Goal: Task Accomplishment & Management: Manage account settings

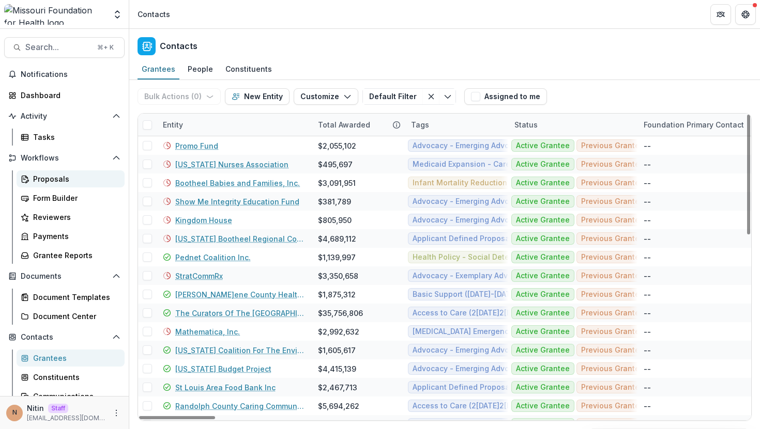
click at [72, 176] on div "Proposals" at bounding box center [74, 179] width 83 height 11
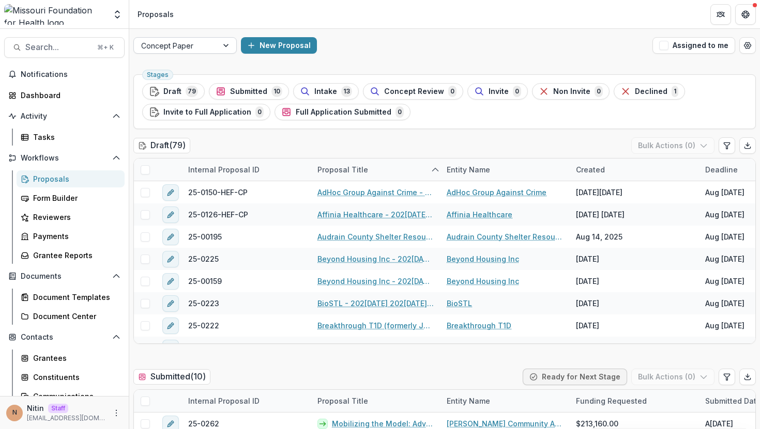
click at [206, 41] on div at bounding box center [175, 45] width 69 height 13
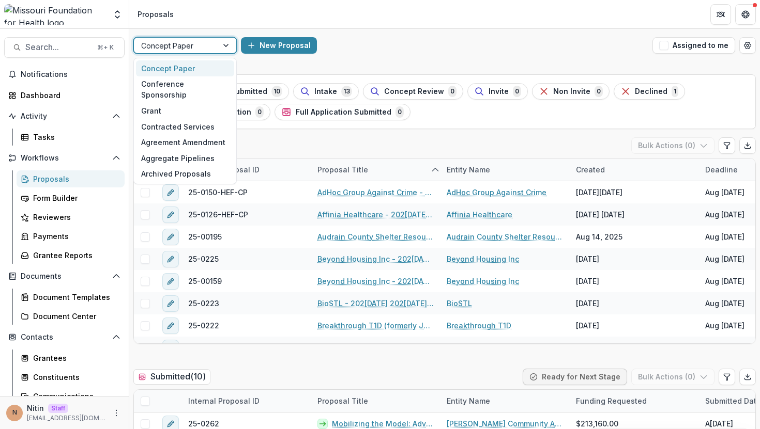
click at [206, 41] on div at bounding box center [175, 45] width 69 height 13
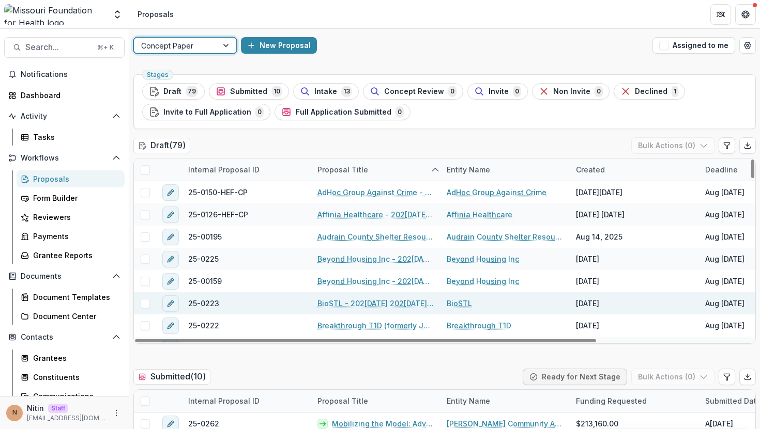
scroll to position [342, 0]
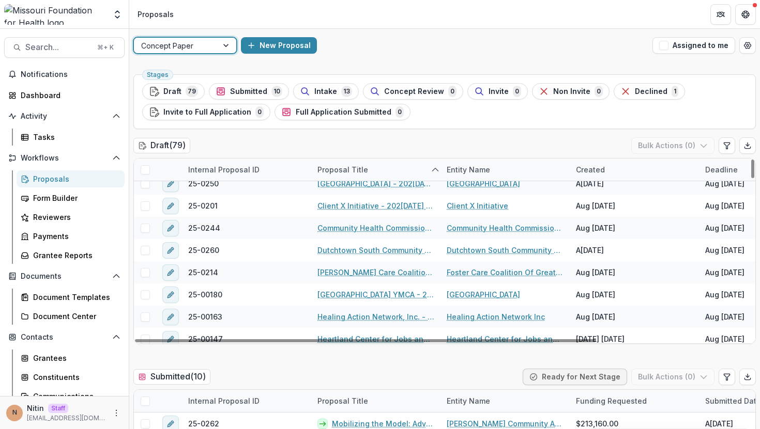
click at [314, 304] on div "[GEOGRAPHIC_DATA] YMCA - 202[DATE] 202[DATE]quest for Concept Papers" at bounding box center [375, 295] width 129 height 22
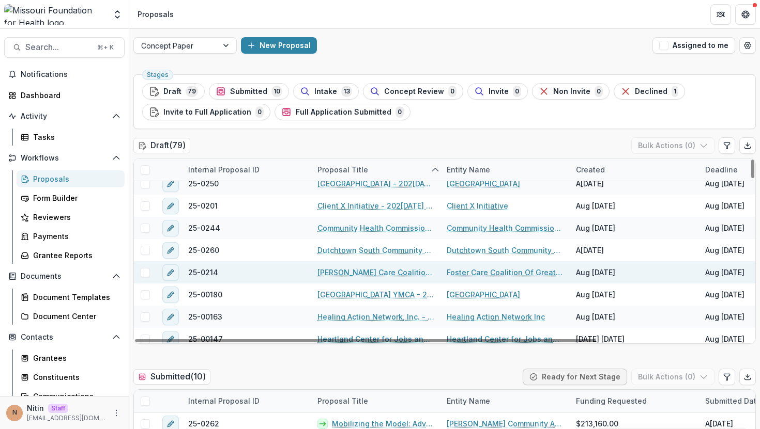
click at [337, 275] on link "[PERSON_NAME] Care Coalition Of Greater St Louis Inc - [DATE] - [DATE] Request …" at bounding box center [375, 272] width 117 height 11
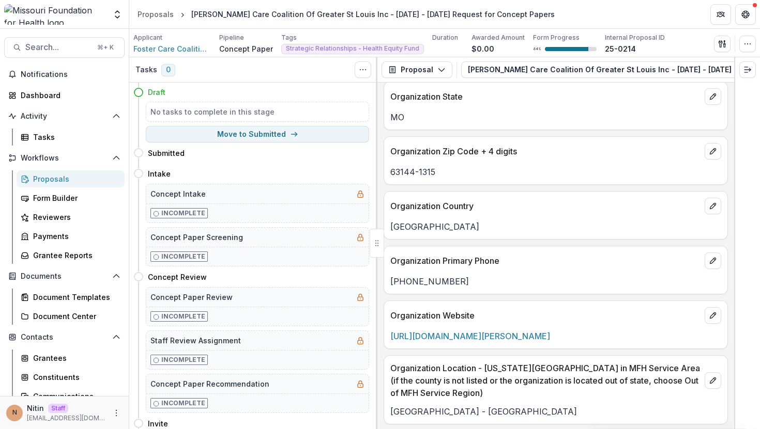
scroll to position [2898, 0]
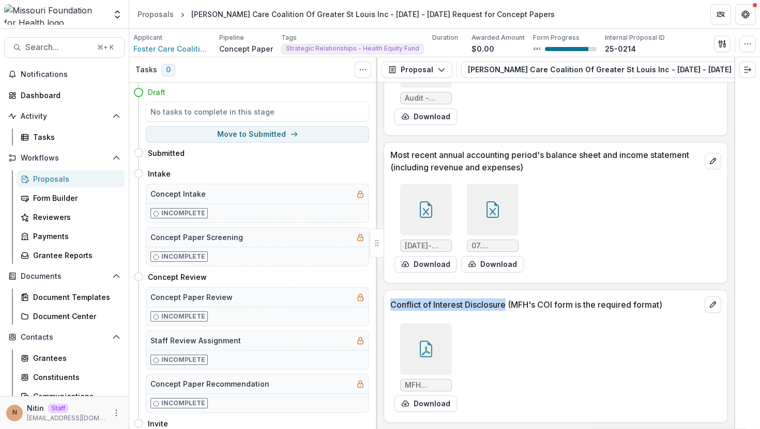
drag, startPoint x: 390, startPoint y: 302, endPoint x: 507, endPoint y: 305, distance: 117.4
click at [507, 305] on p "Conflict of Interest Disclosure (MFH's COI form is the required format)" at bounding box center [545, 305] width 310 height 12
click at [523, 70] on button "[PERSON_NAME] Care Coalition Of Greater St Louis Inc - [DATE] - [DATE] Request …" at bounding box center [665, 69] width 408 height 17
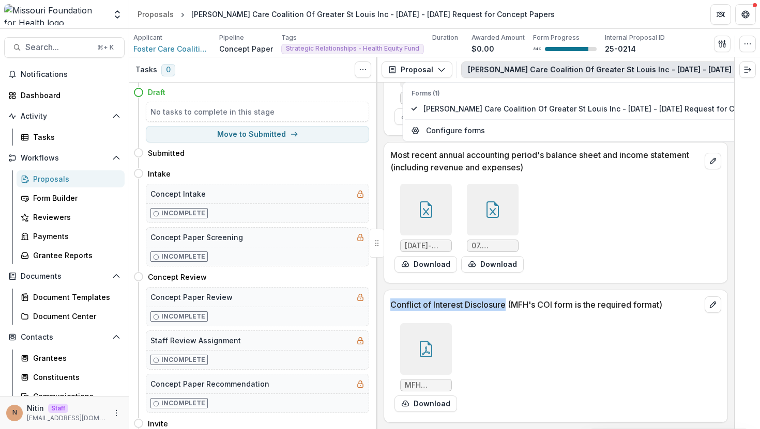
click at [522, 70] on button "[PERSON_NAME] Care Coalition Of Greater St Louis Inc - [DATE] - [DATE] Request …" at bounding box center [665, 69] width 408 height 17
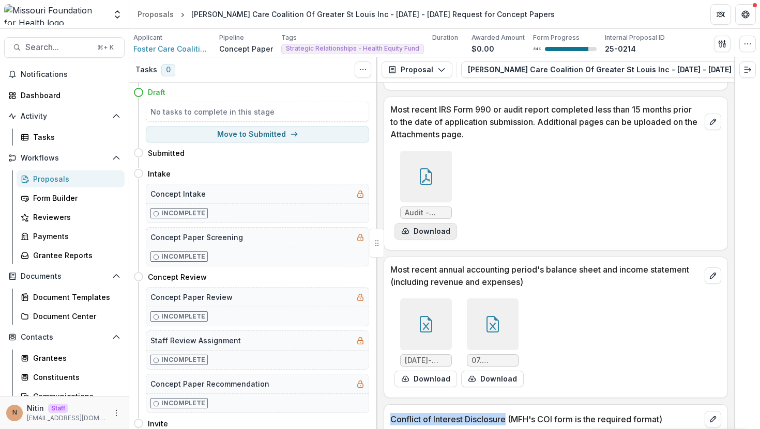
scroll to position [2667, 0]
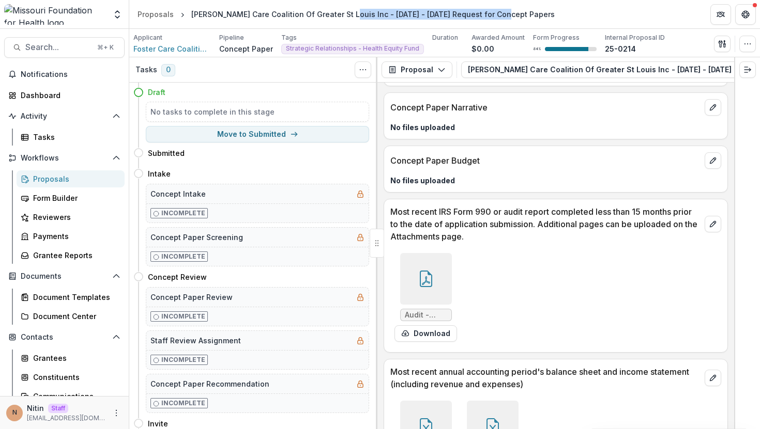
drag, startPoint x: 339, startPoint y: 16, endPoint x: 497, endPoint y: 23, distance: 157.3
click at [496, 23] on header "Proposals [PERSON_NAME] Care Coalition Of Greater St Louis Inc - [DATE] - [DATE…" at bounding box center [444, 14] width 630 height 28
click at [497, 18] on header "Proposals [PERSON_NAME] Care Coalition Of Greater St Louis Inc - [DATE] - [DATE…" at bounding box center [444, 14] width 630 height 28
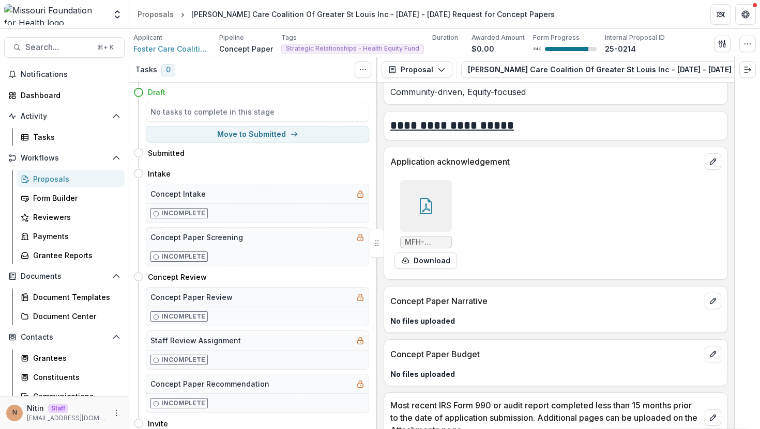
scroll to position [2898, 0]
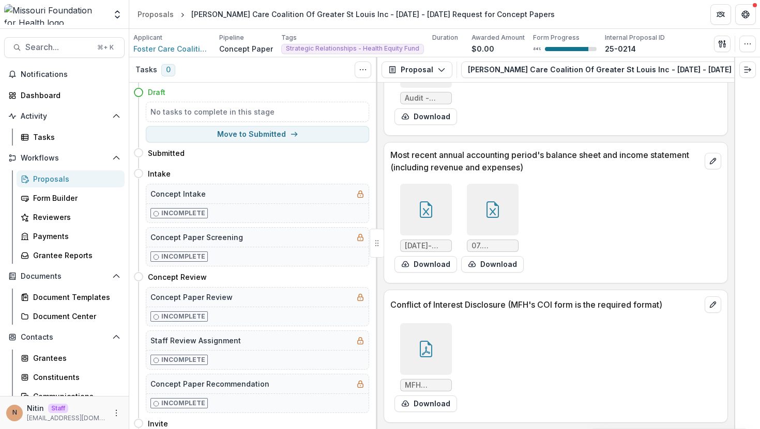
click at [601, 212] on div "01.[DATE].[DATE]come Statement MFFH.xlsx Download 07.[DATE]lance Sheet MFFH.xls…" at bounding box center [545, 228] width 310 height 97
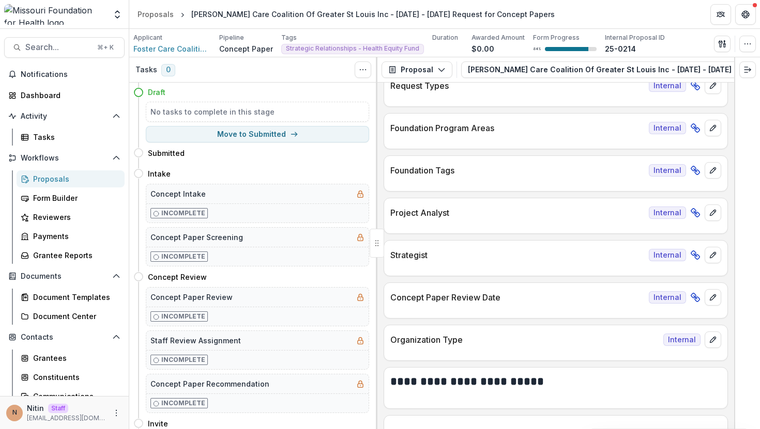
click at [693, 255] on line at bounding box center [694, 255] width 3 height 3
click at [693, 265] on div at bounding box center [555, 267] width 343 height 6
click at [708, 254] on icon "edit" at bounding box center [712, 255] width 8 height 8
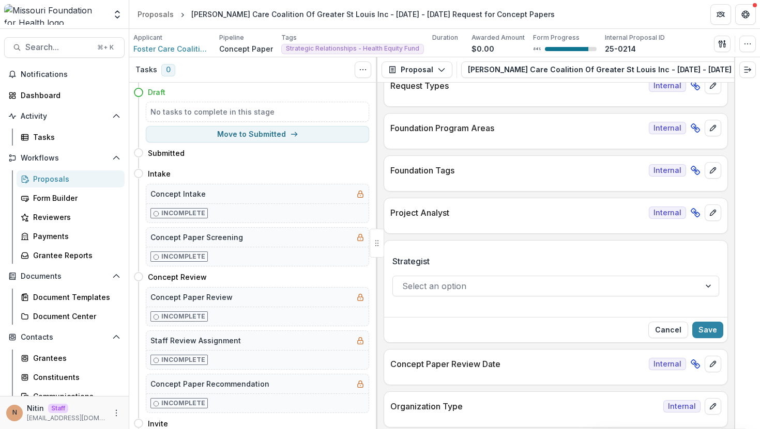
click at [589, 284] on div at bounding box center [546, 286] width 288 height 14
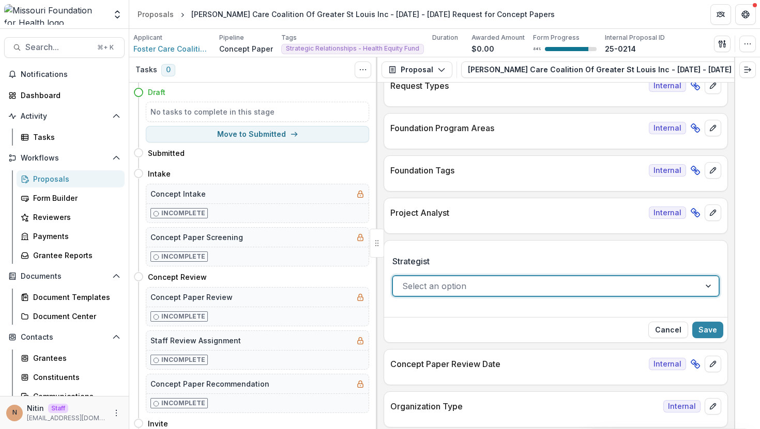
click at [589, 284] on div at bounding box center [546, 286] width 288 height 14
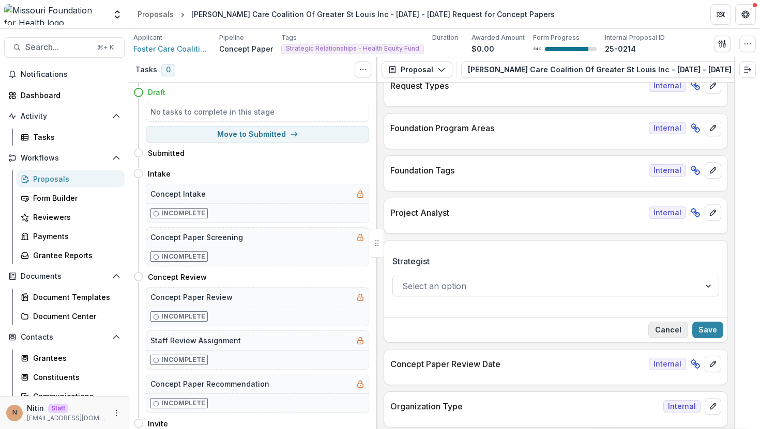
click at [661, 334] on button "Cancel" at bounding box center [668, 330] width 40 height 17
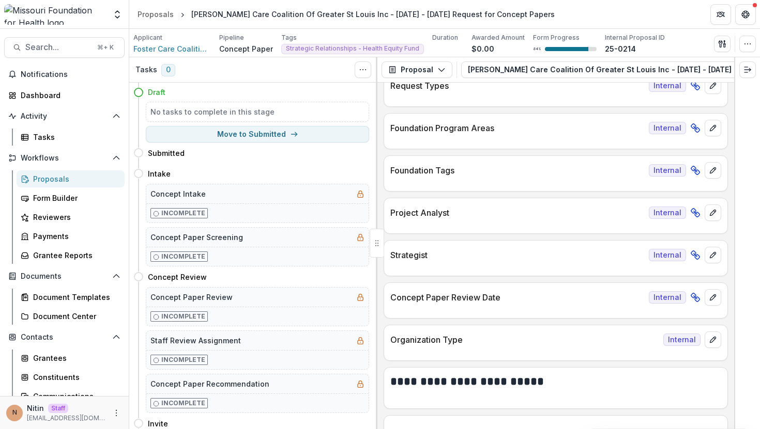
scroll to position [0, 0]
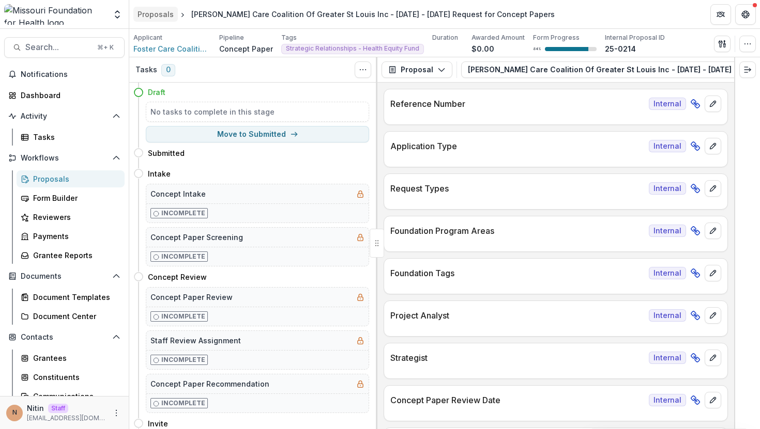
click at [166, 13] on div "Proposals" at bounding box center [155, 14] width 36 height 11
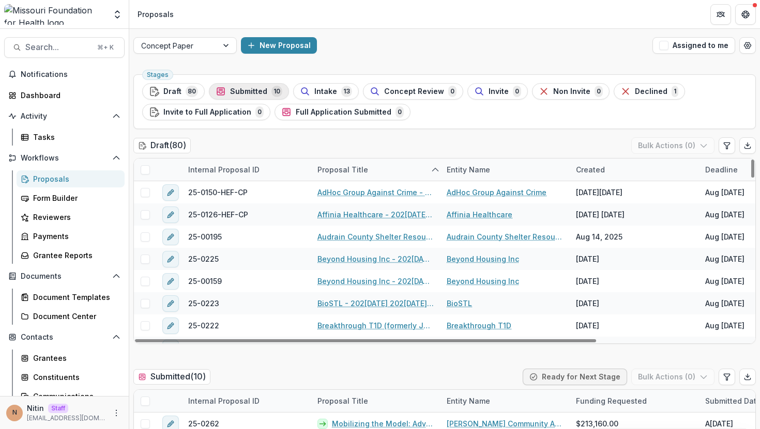
click at [253, 91] on span "Submitted" at bounding box center [248, 91] width 37 height 9
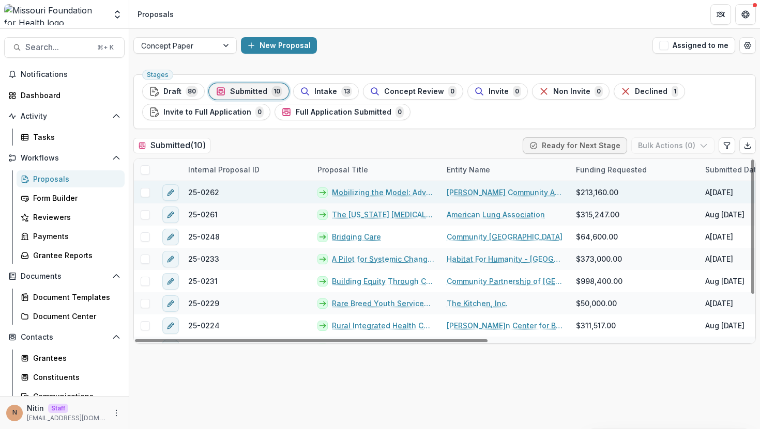
click at [344, 194] on link "Mobilizing the Model: Advancing Volunteer-Driven Transportation" at bounding box center [383, 192] width 102 height 11
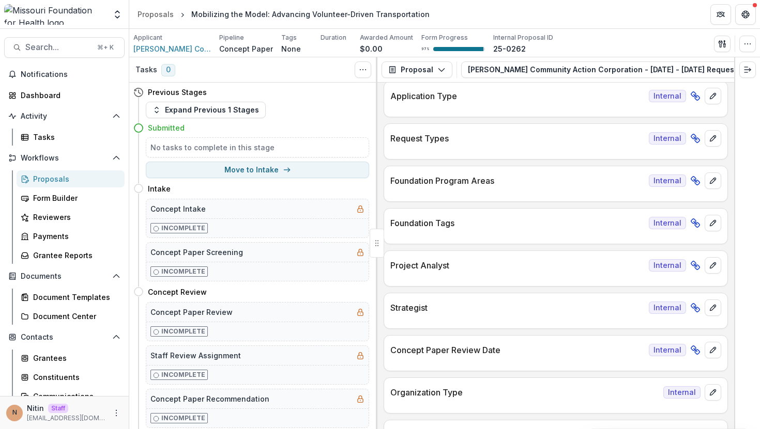
scroll to position [69, 0]
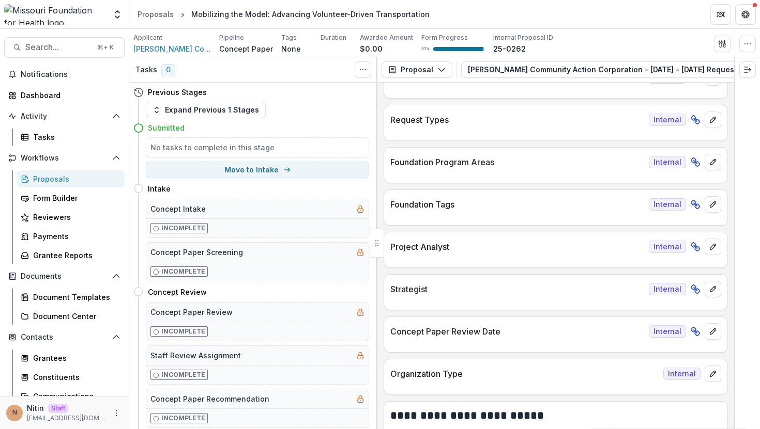
click at [490, 252] on p "Project Analyst" at bounding box center [517, 247] width 254 height 12
click at [446, 287] on p "Strategist" at bounding box center [517, 289] width 254 height 12
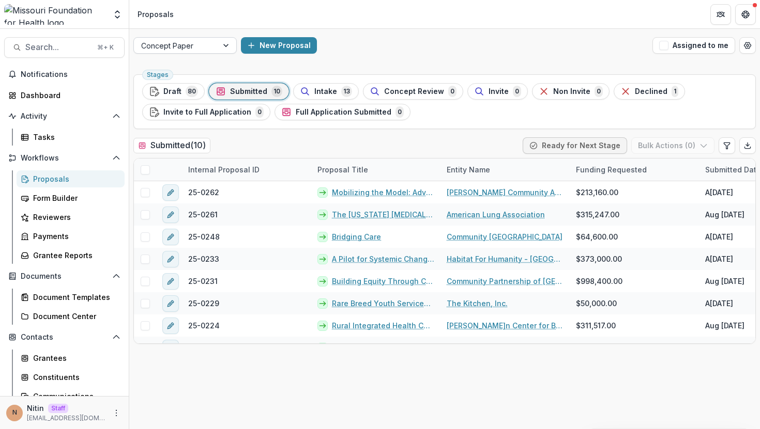
click at [174, 52] on div at bounding box center [175, 45] width 69 height 13
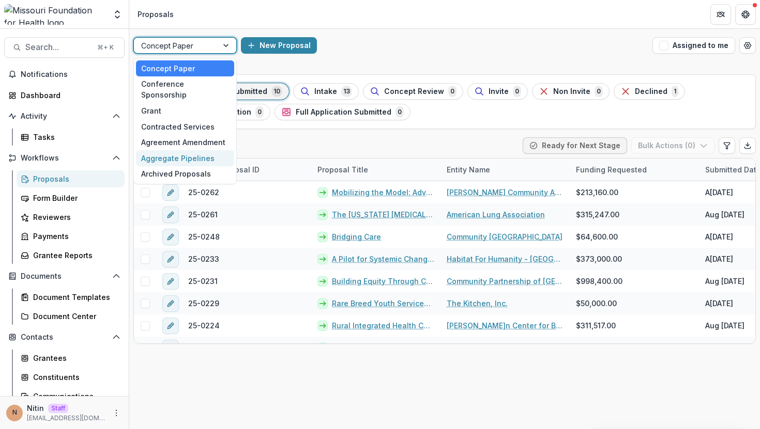
click at [174, 150] on div "Aggregate Pipelines" at bounding box center [185, 158] width 98 height 16
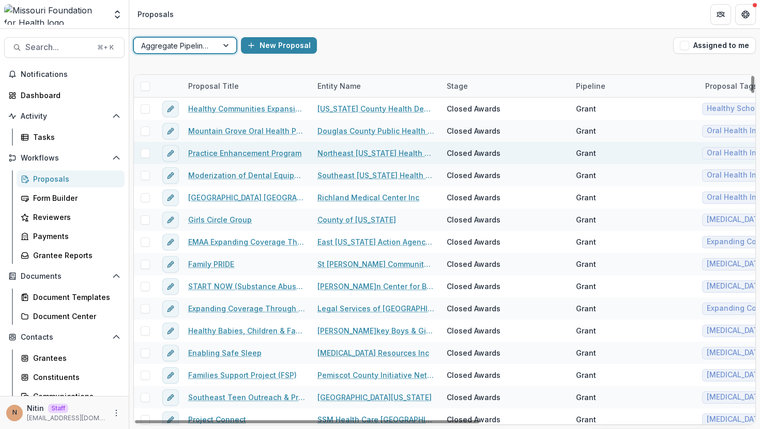
click at [228, 152] on link "Practice Enhancement Program" at bounding box center [244, 153] width 113 height 11
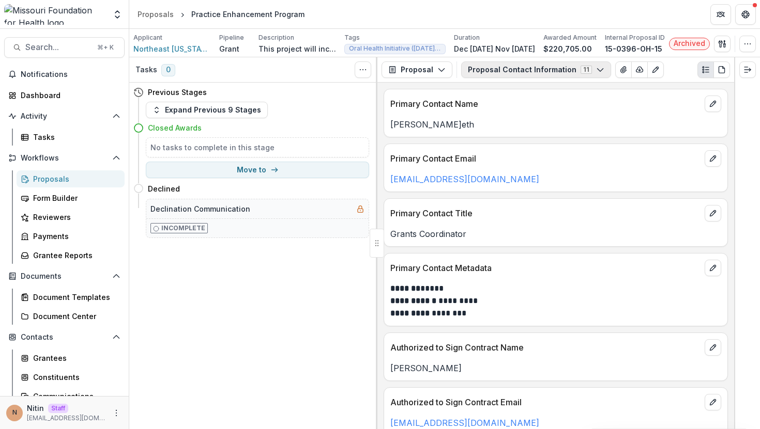
click at [503, 73] on button "Proposal Contact Information 11" at bounding box center [536, 69] width 150 height 17
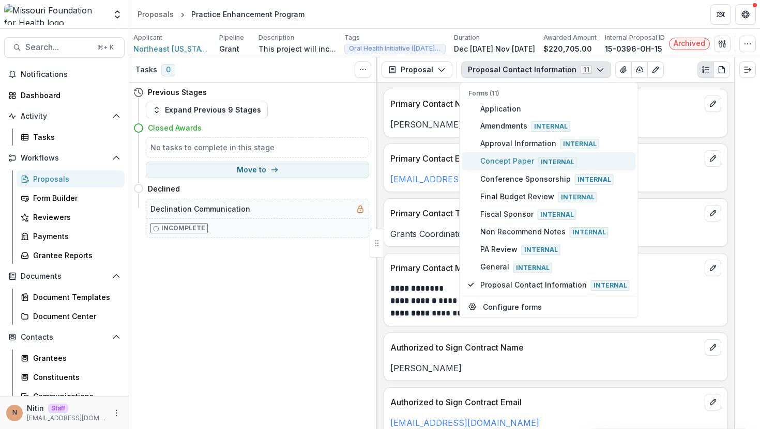
click at [506, 162] on span "Concept Paper Internal" at bounding box center [554, 161] width 149 height 11
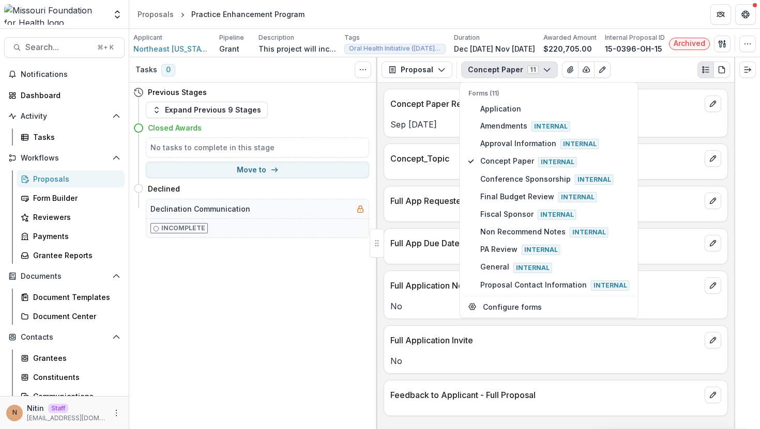
click at [369, 341] on div "Tasks 0 Show Cancelled Tasks Previous Stages Expand Previous 9 Stages Closed Aw…" at bounding box center [253, 243] width 248 height 372
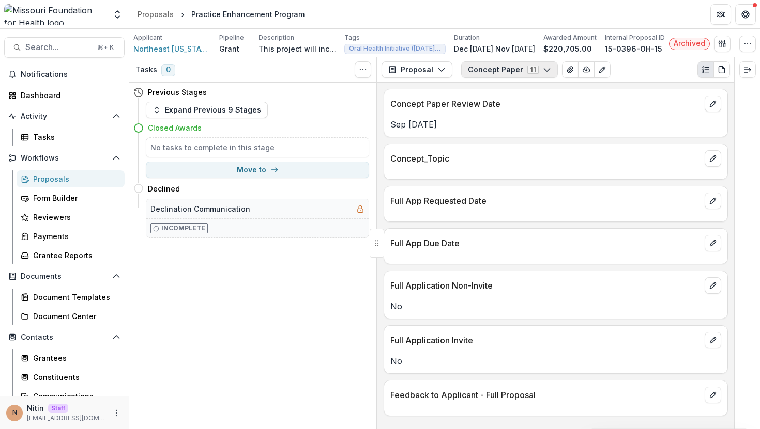
click at [489, 66] on button "Concept Paper 11" at bounding box center [509, 69] width 97 height 17
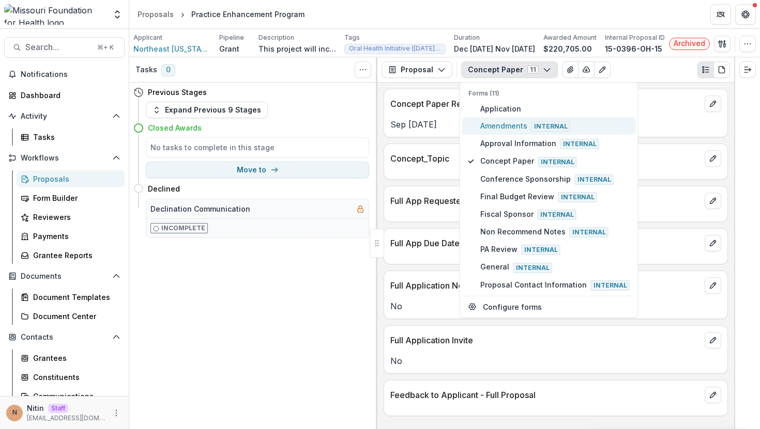
click at [488, 127] on span "Amendments Internal" at bounding box center [554, 125] width 149 height 11
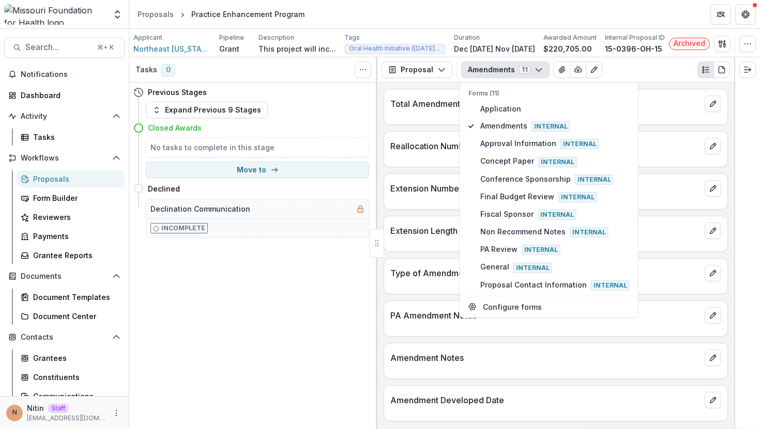
click at [436, 152] on div "Reallocation Number" at bounding box center [555, 143] width 343 height 23
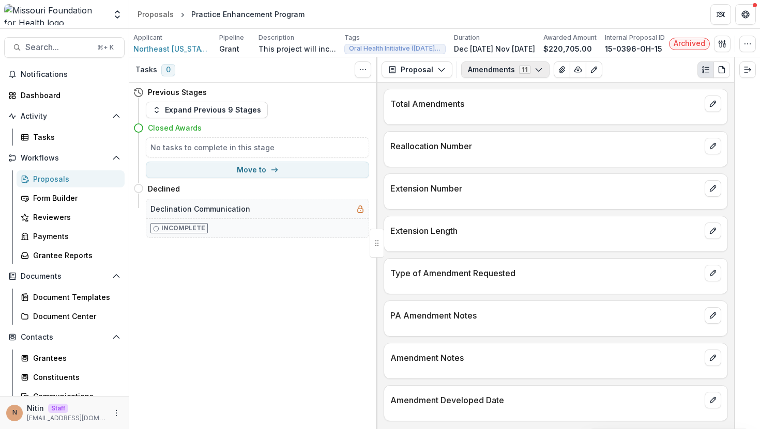
click at [496, 64] on button "Amendments 11" at bounding box center [505, 69] width 88 height 17
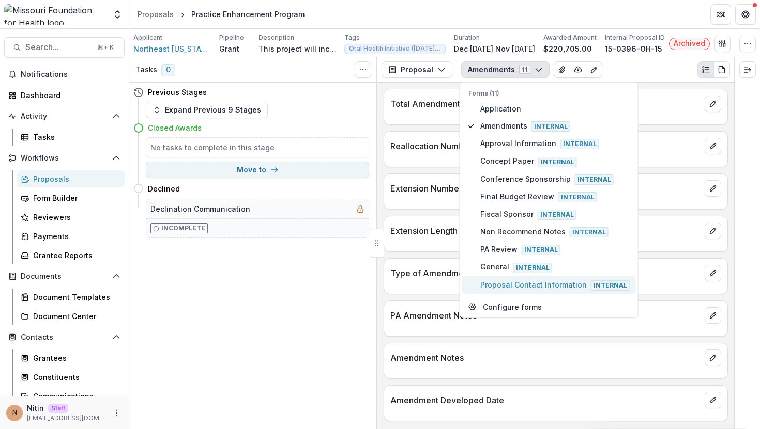
click at [509, 280] on span "Proposal Contact Information Internal" at bounding box center [554, 285] width 149 height 11
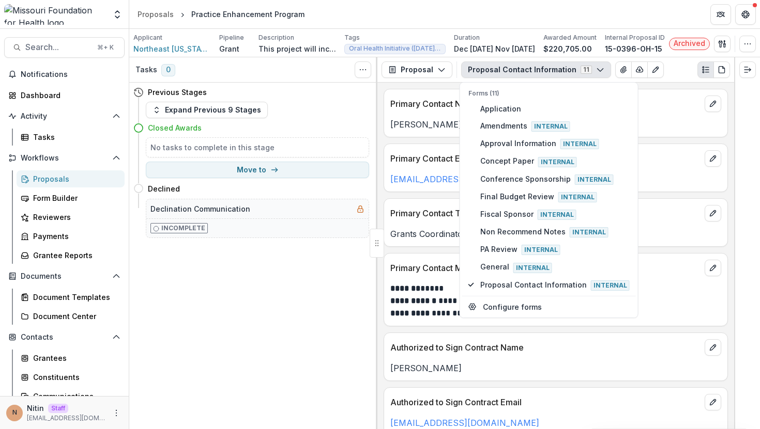
click at [430, 251] on div "**********" at bounding box center [555, 256] width 357 height 347
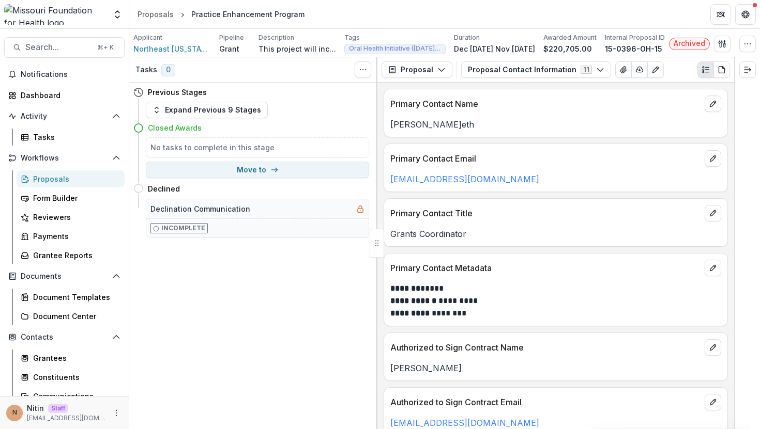
drag, startPoint x: 510, startPoint y: 72, endPoint x: 510, endPoint y: 92, distance: 20.2
click at [510, 72] on button "Proposal Contact Information 11" at bounding box center [536, 69] width 150 height 17
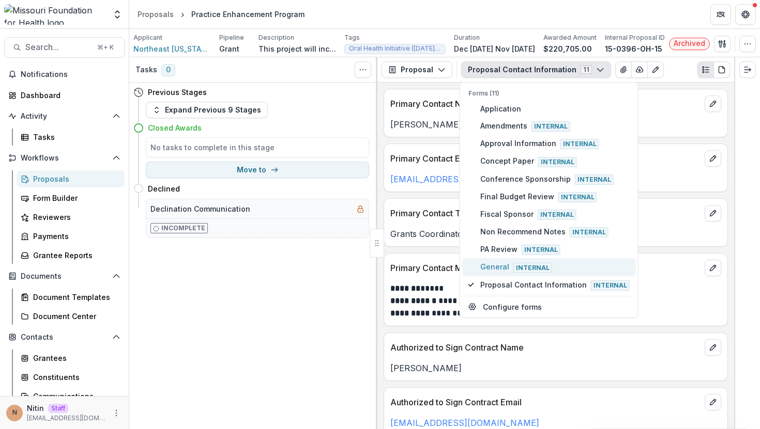
click at [498, 264] on span "General Internal" at bounding box center [554, 266] width 149 height 11
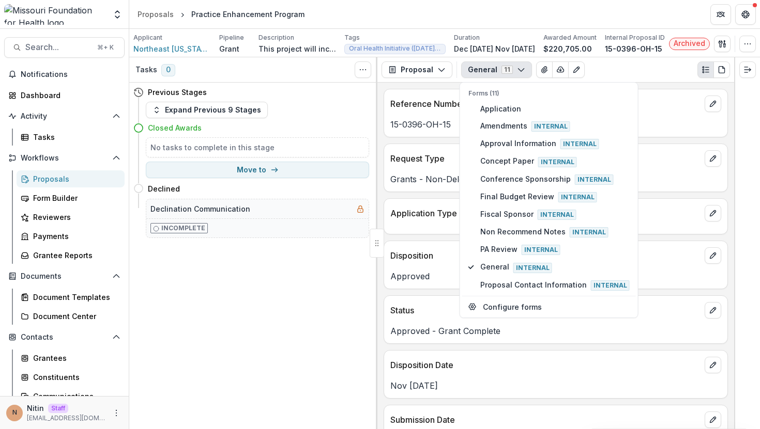
scroll to position [7, 0]
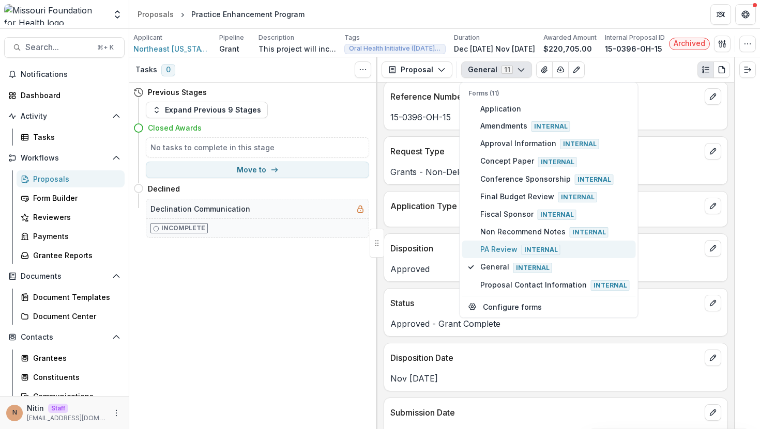
click at [500, 246] on span "PA Review Internal" at bounding box center [554, 249] width 149 height 11
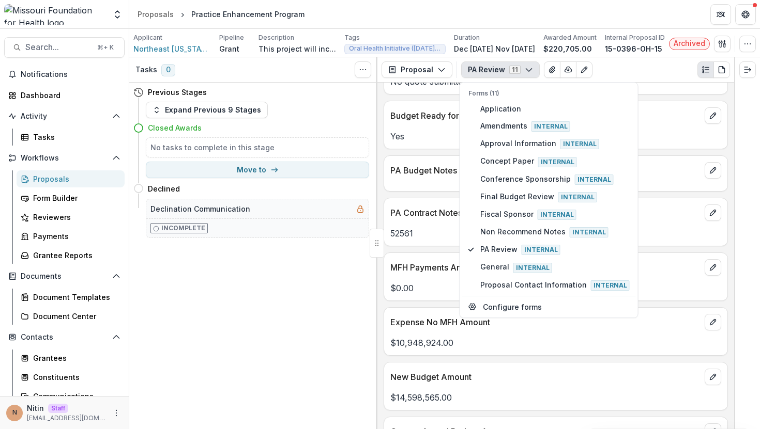
scroll to position [215, 0]
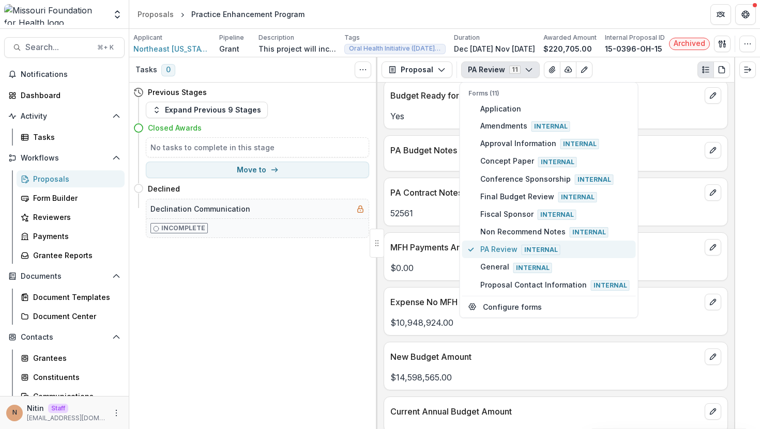
click at [497, 252] on span "PA Review Internal" at bounding box center [554, 249] width 149 height 11
click at [496, 226] on span "Non Recommend Notes Internal" at bounding box center [554, 231] width 149 height 11
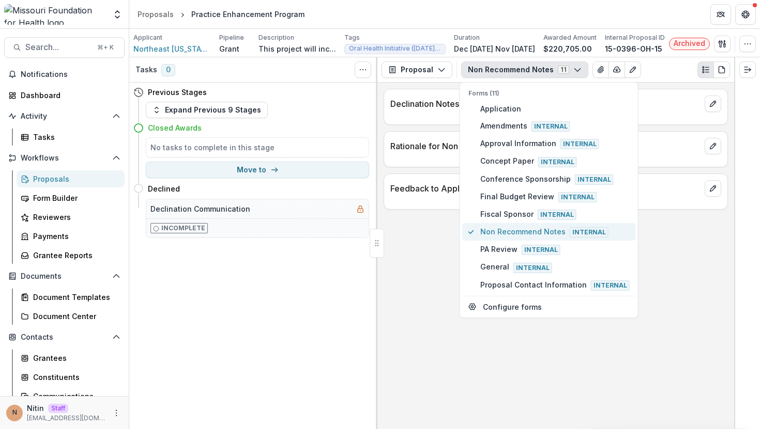
scroll to position [0, 0]
click at [482, 210] on span "Fiscal Sponsor Internal" at bounding box center [554, 214] width 149 height 11
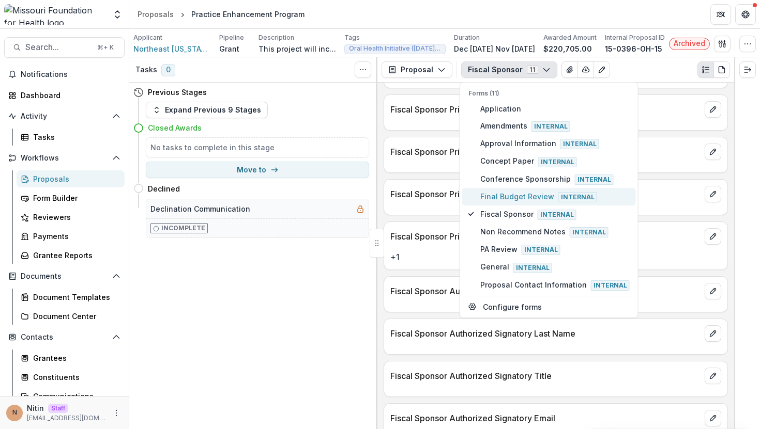
click at [489, 191] on span "Final Budget Review Internal" at bounding box center [554, 196] width 149 height 11
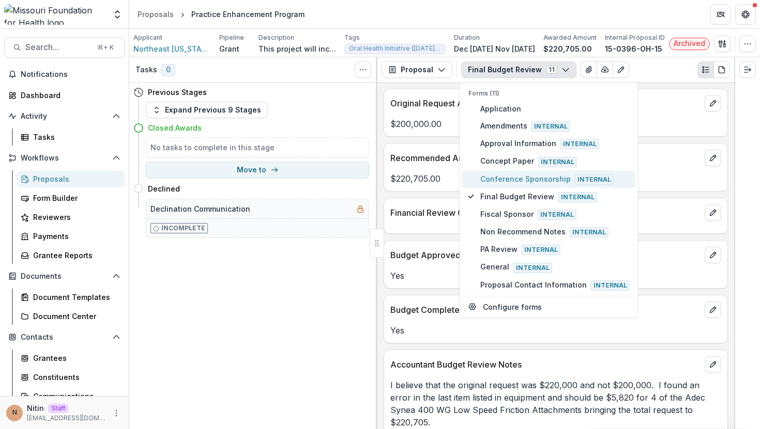
click at [486, 174] on span "Conference Sponsorship Internal" at bounding box center [554, 179] width 149 height 11
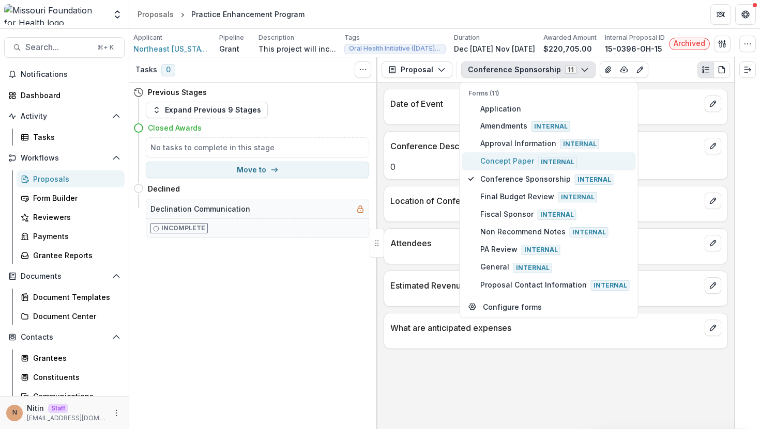
click at [482, 163] on span "Concept Paper Internal" at bounding box center [554, 161] width 149 height 11
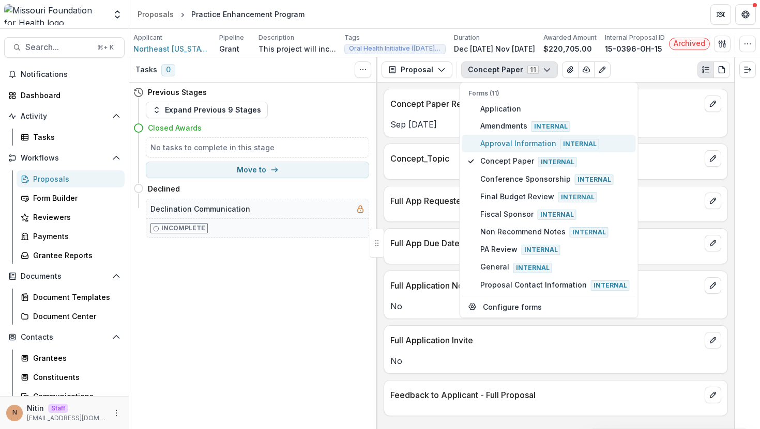
click at [479, 144] on button "Approval Information Internal" at bounding box center [549, 144] width 174 height 18
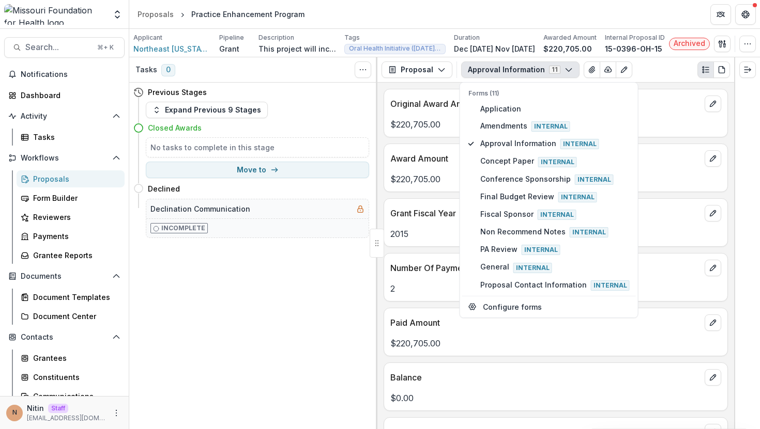
click at [286, 309] on div "Tasks 0 Show Cancelled Tasks Previous Stages Expand Previous 9 Stages Closed Aw…" at bounding box center [253, 243] width 248 height 372
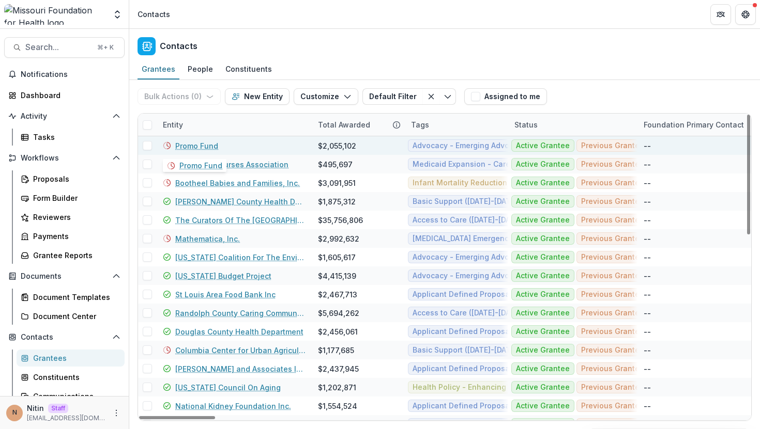
click at [205, 144] on link "Promo Fund" at bounding box center [196, 146] width 43 height 11
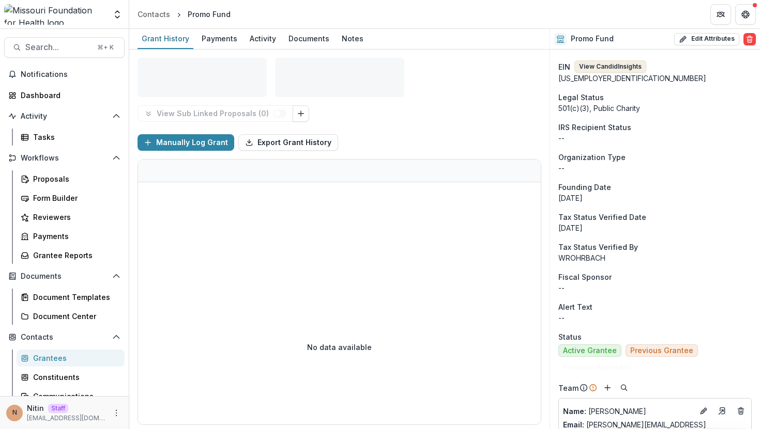
scroll to position [240, 0]
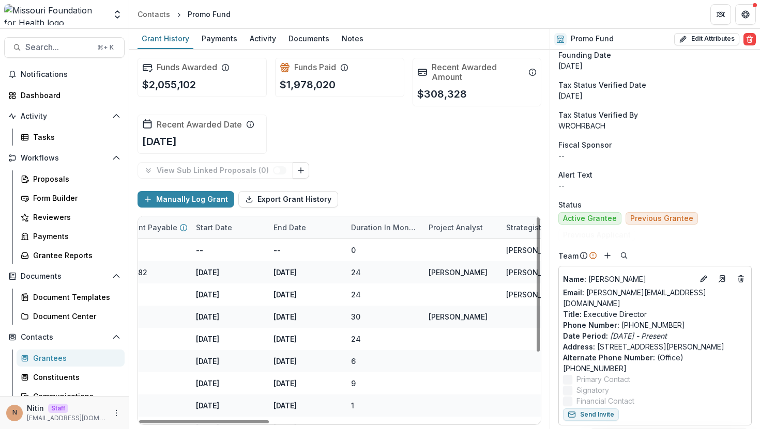
scroll to position [0, 827]
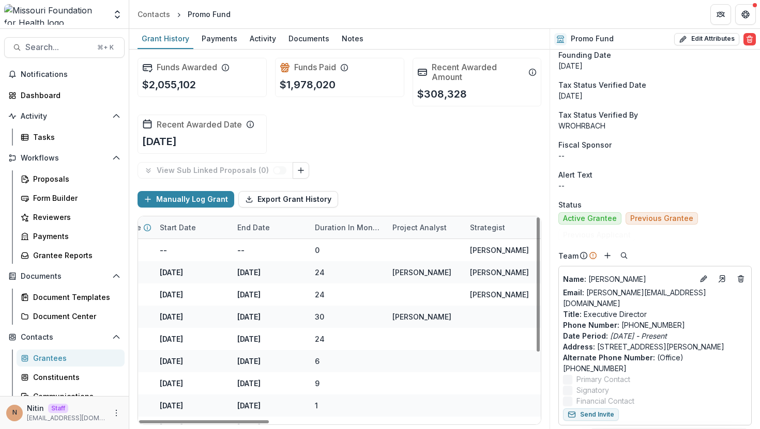
drag, startPoint x: 390, startPoint y: 226, endPoint x: 506, endPoint y: 225, distance: 116.3
click at [505, 225] on div "Strategist" at bounding box center [488, 227] width 48 height 11
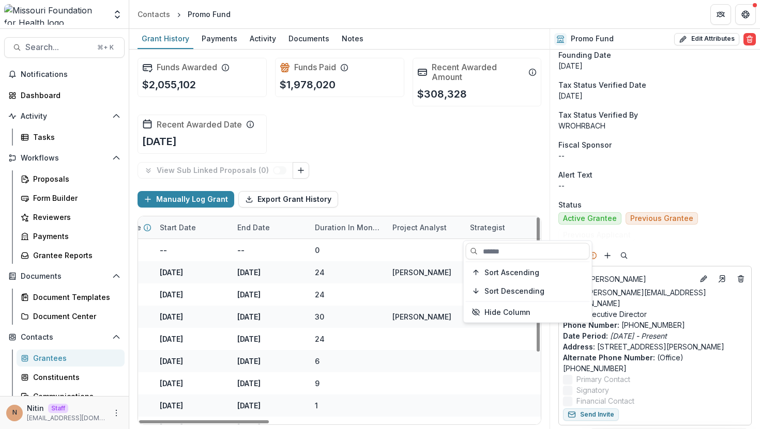
click at [480, 230] on div "Strategist" at bounding box center [488, 227] width 48 height 11
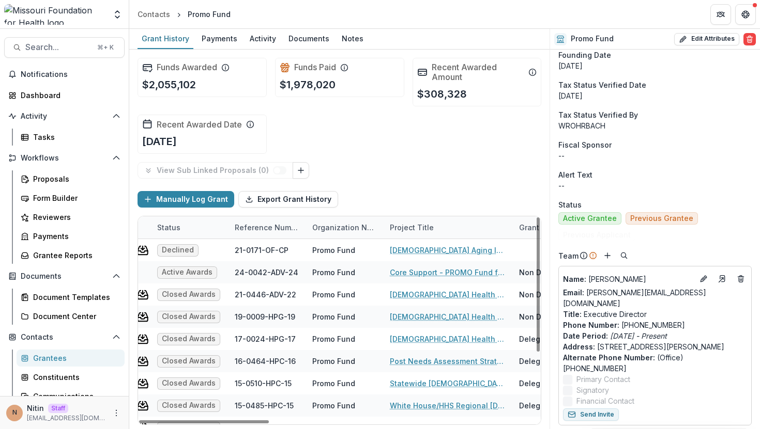
scroll to position [0, 0]
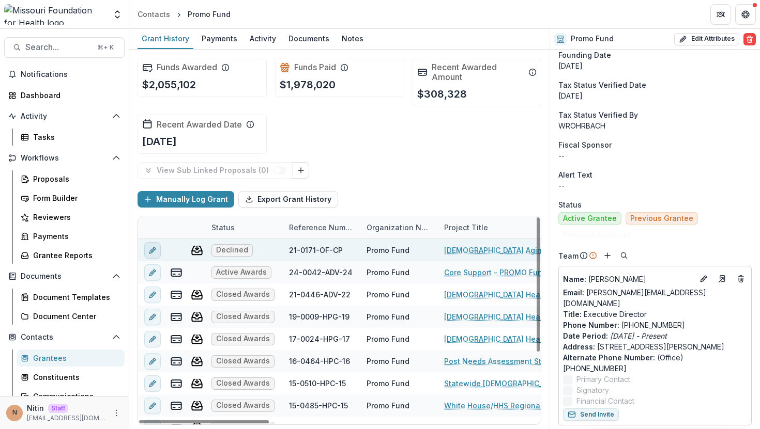
click at [149, 252] on icon "edit" at bounding box center [151, 251] width 5 height 5
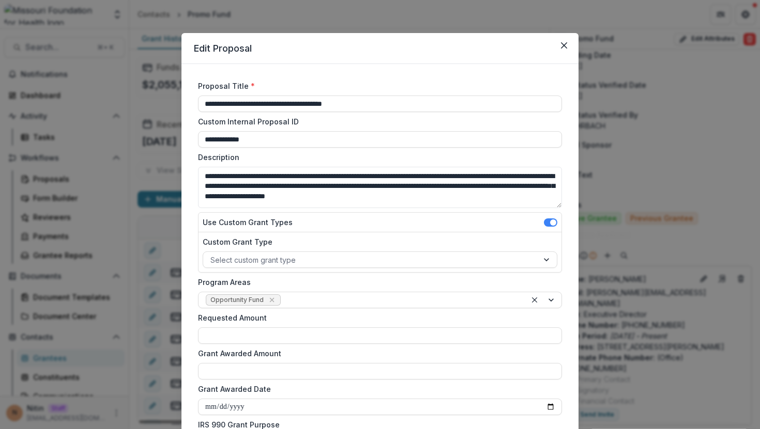
type input "********"
click at [561, 47] on icon "Close" at bounding box center [564, 45] width 6 height 6
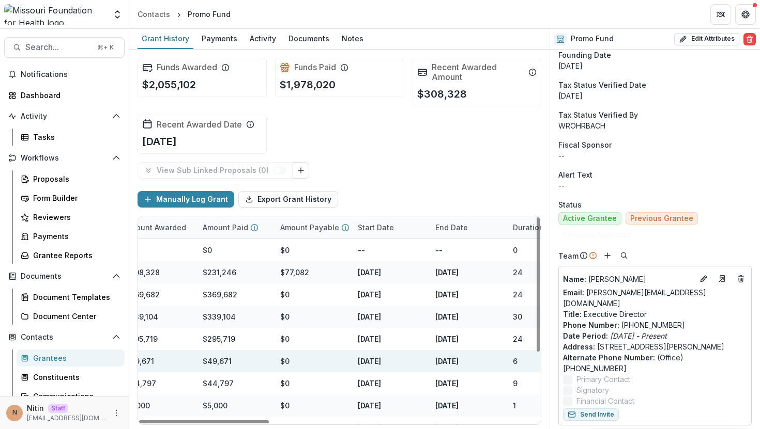
scroll to position [0, 827]
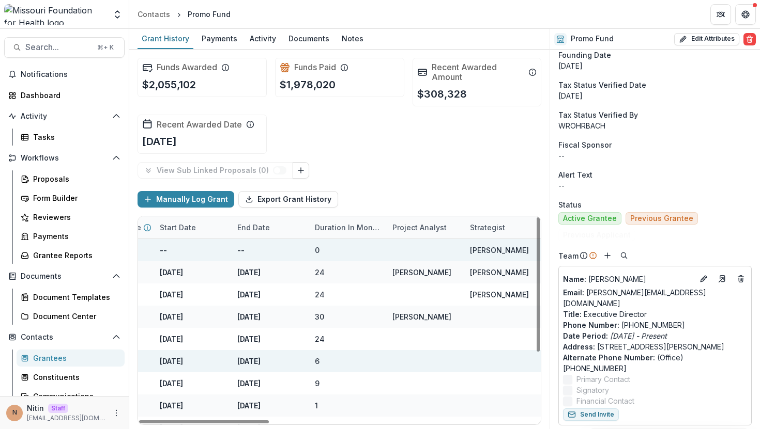
click at [485, 250] on div "Alyssa Curran" at bounding box center [499, 250] width 59 height 11
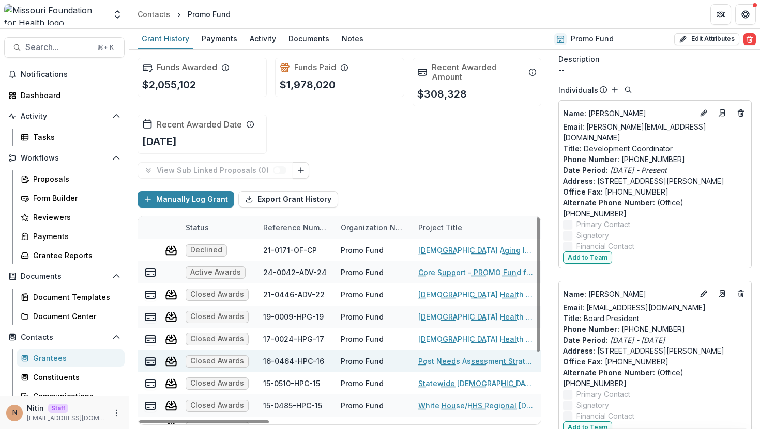
scroll to position [0, 0]
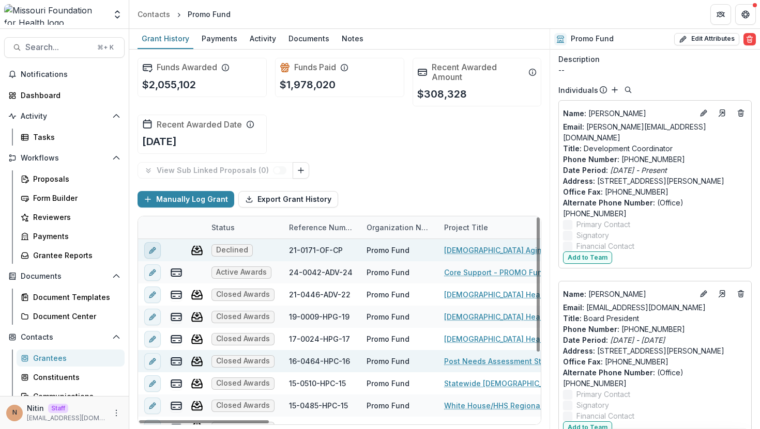
click at [151, 253] on icon "edit" at bounding box center [151, 251] width 5 height 5
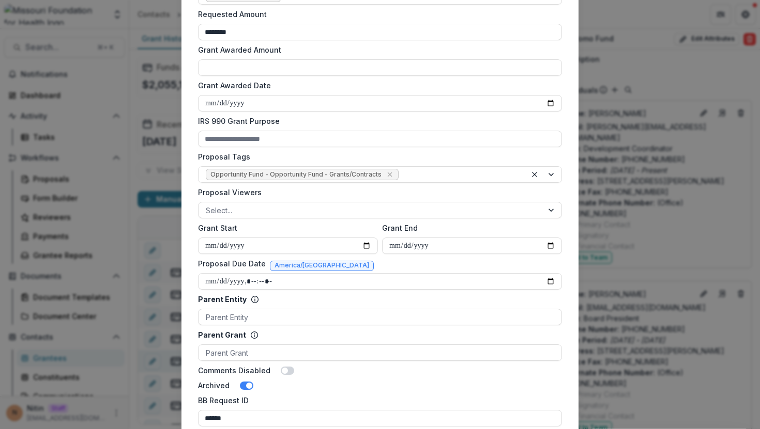
scroll to position [563, 0]
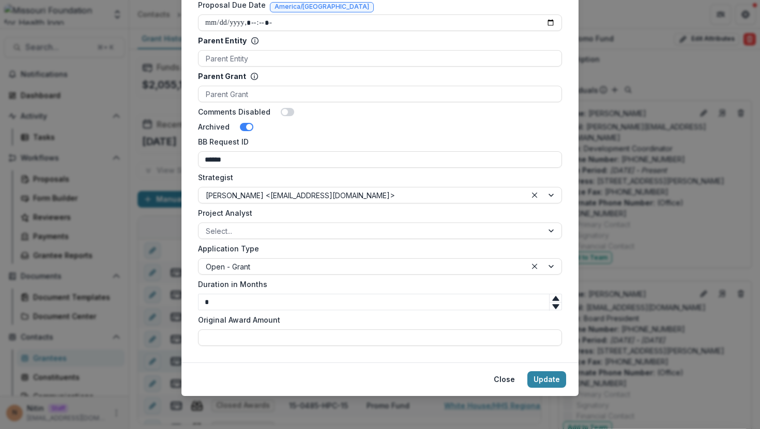
click at [640, 266] on div "**********" at bounding box center [380, 214] width 760 height 429
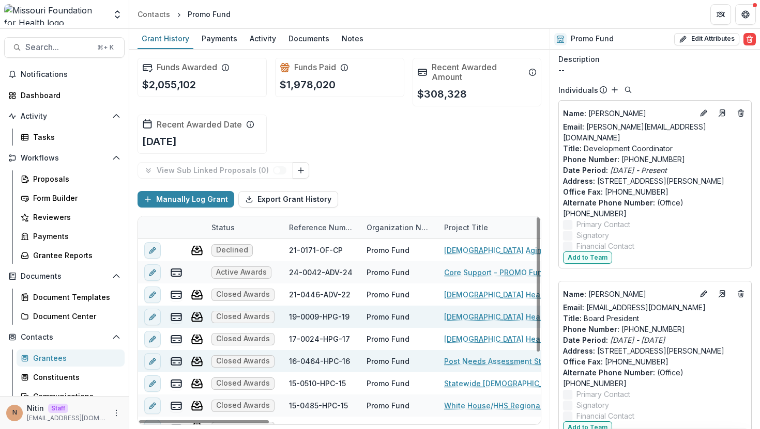
scroll to position [103, 0]
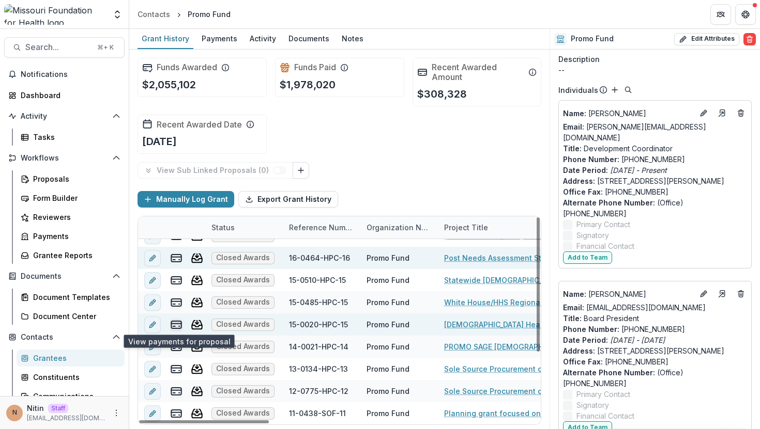
click at [177, 326] on icon "view-payments" at bounding box center [176, 325] width 12 height 12
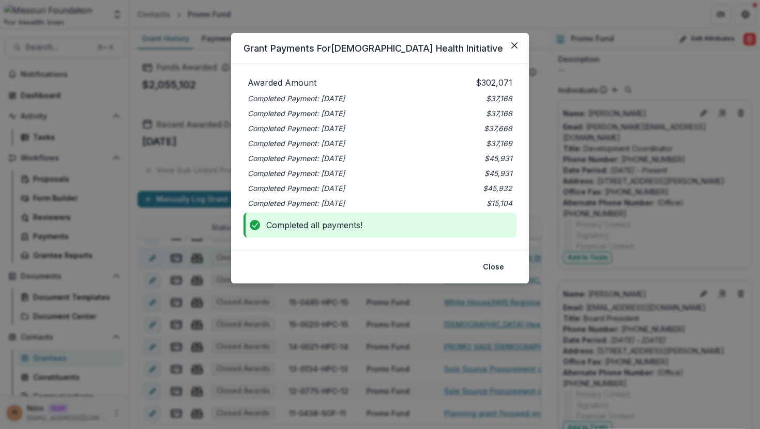
click at [381, 341] on div "Grant Payments For LGBT Health Initiative Awarded Amount $302,071 Completed Pay…" at bounding box center [380, 214] width 760 height 429
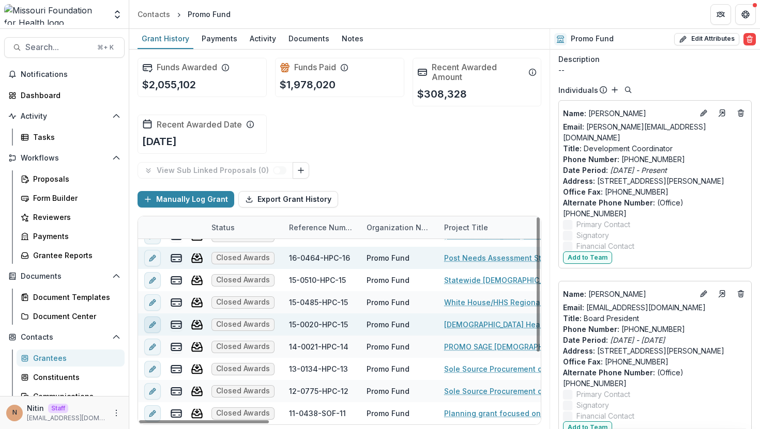
click at [155, 321] on icon "edit" at bounding box center [152, 325] width 8 height 8
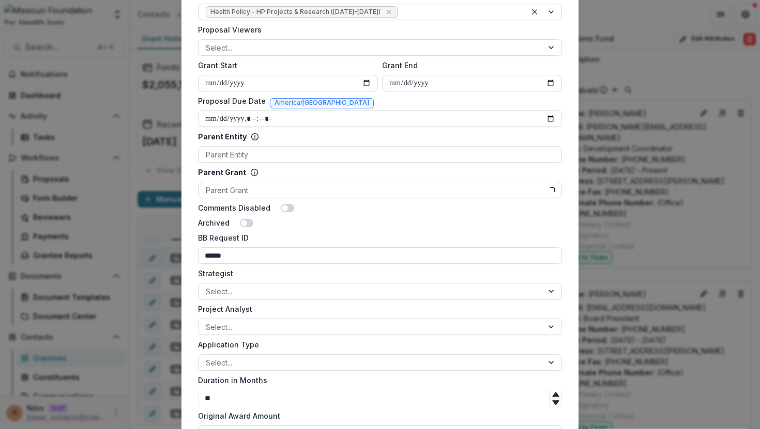
scroll to position [563, 0]
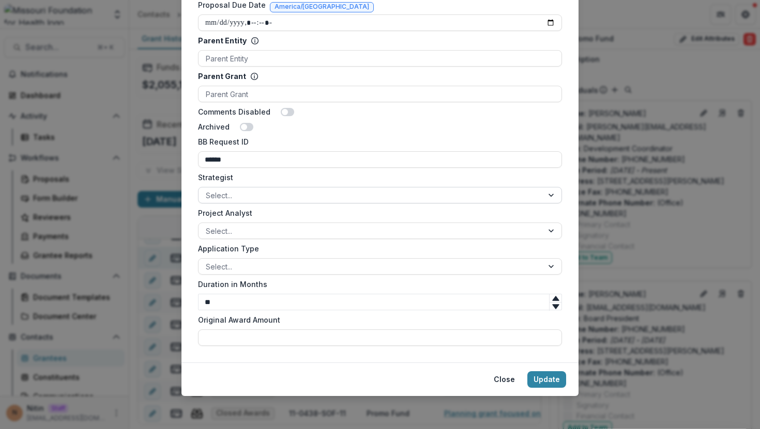
click at [328, 195] on div at bounding box center [371, 195] width 330 height 13
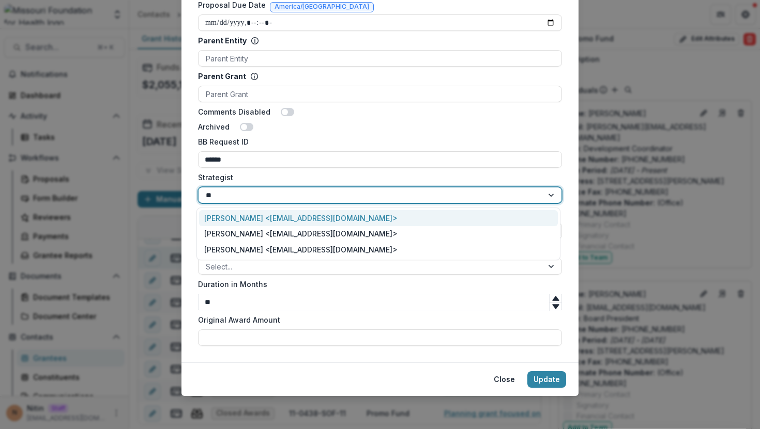
scroll to position [0, 0]
type input "*"
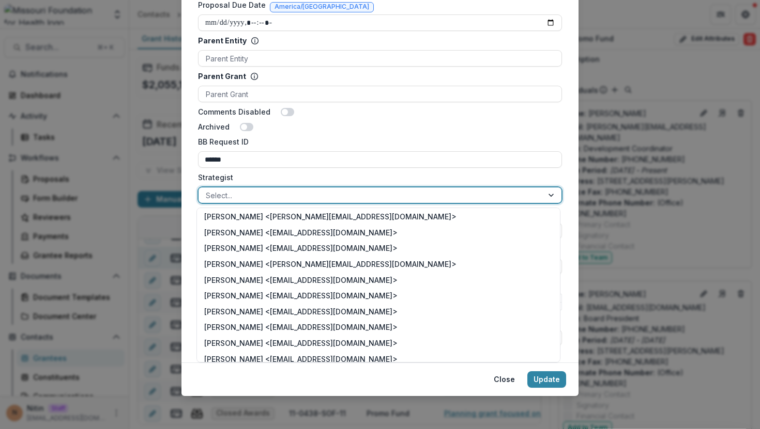
scroll to position [735, 0]
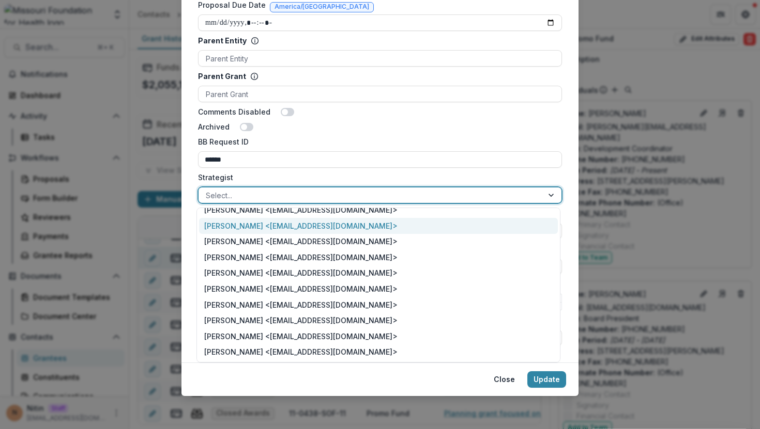
click at [584, 251] on div "**********" at bounding box center [380, 214] width 760 height 429
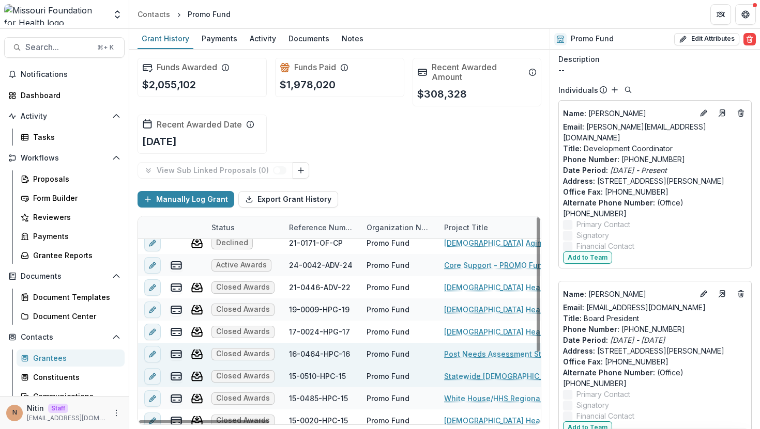
scroll to position [0, 0]
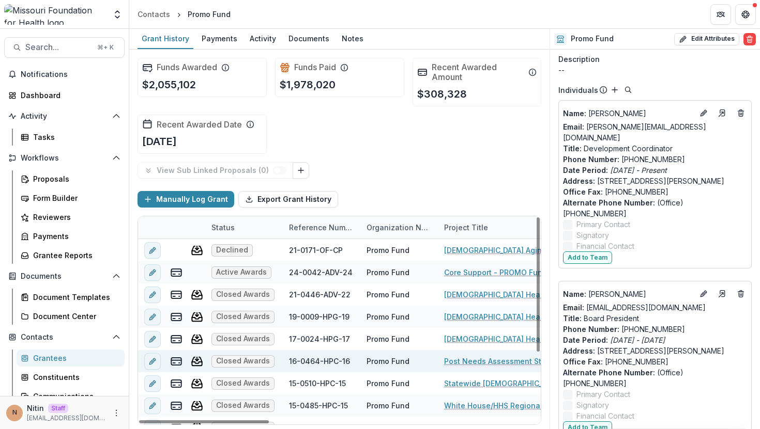
click at [413, 162] on div "View Sub Linked Proposals ( 0 )" at bounding box center [339, 170] width 404 height 17
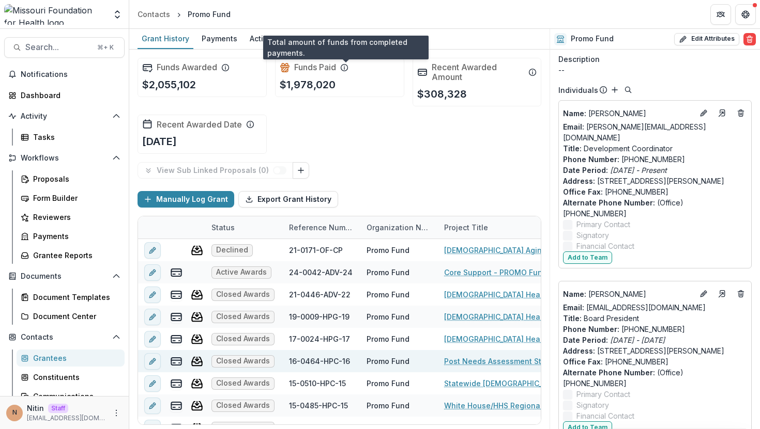
click at [345, 66] on icon at bounding box center [344, 66] width 1 height 1
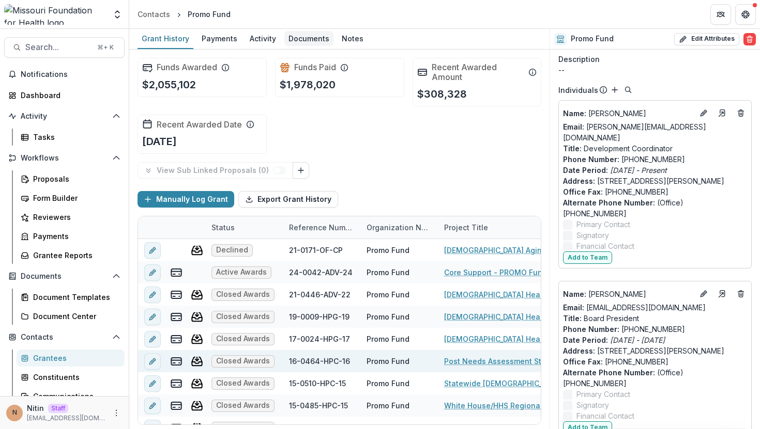
click at [304, 35] on div "Documents" at bounding box center [308, 38] width 49 height 15
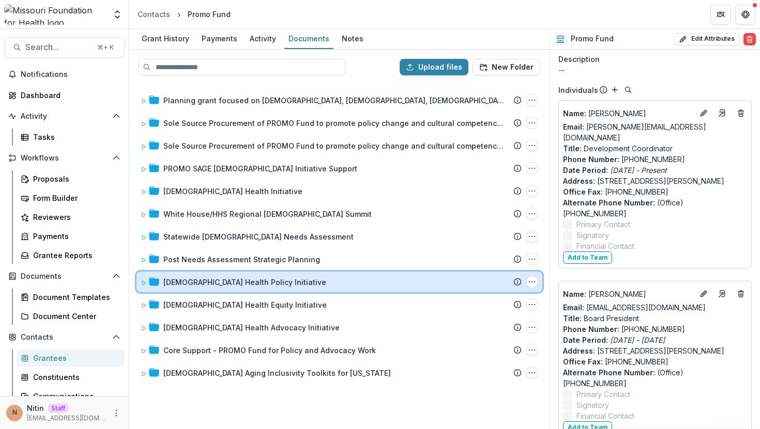
click at [143, 283] on icon at bounding box center [144, 283] width 6 height 6
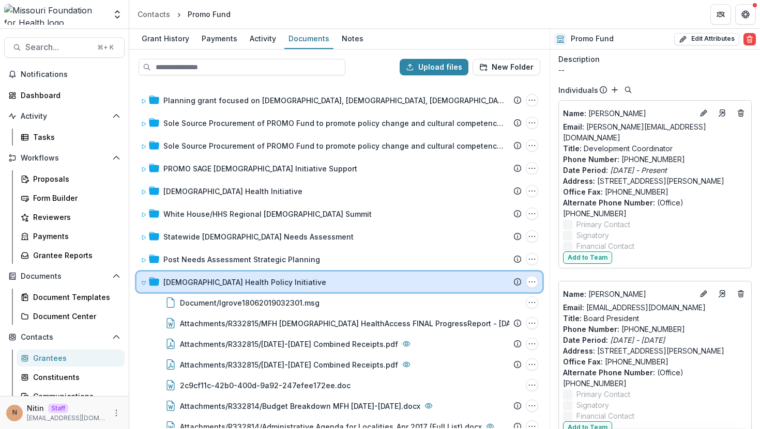
click at [144, 285] on icon at bounding box center [144, 283] width 6 height 6
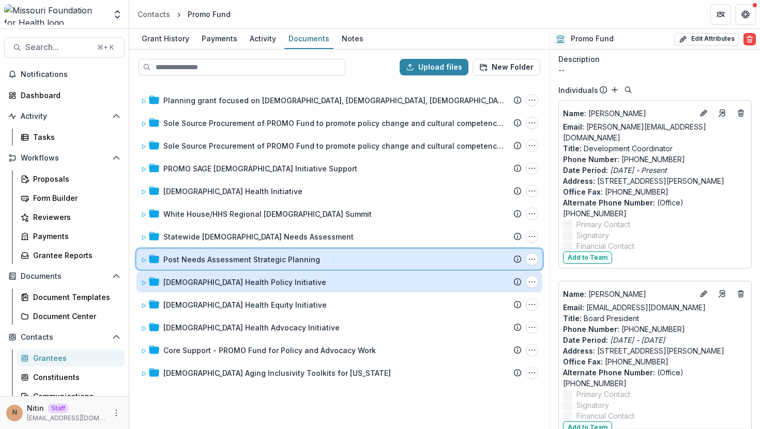
click at [145, 258] on icon at bounding box center [144, 260] width 6 height 6
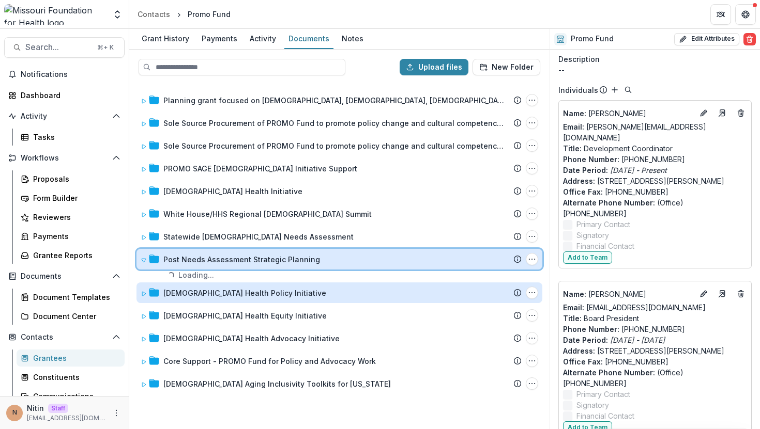
click at [145, 259] on icon at bounding box center [144, 261] width 4 height 4
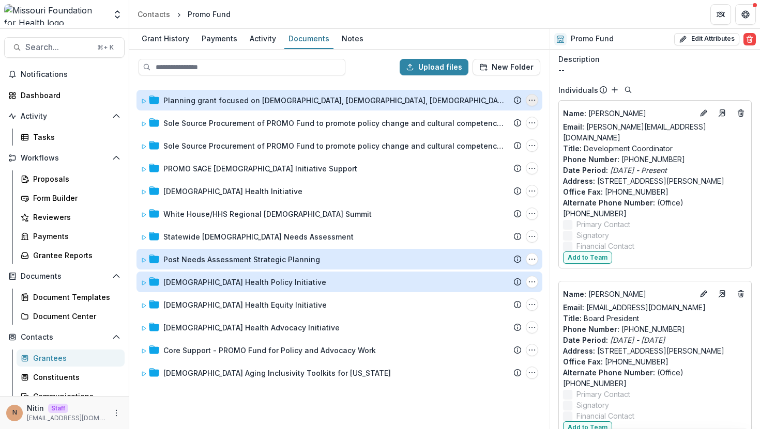
click at [531, 99] on icon "Planning grant focused on lesbian, gay, bisexual and transgender (LGBT) health …" at bounding box center [532, 100] width 8 height 8
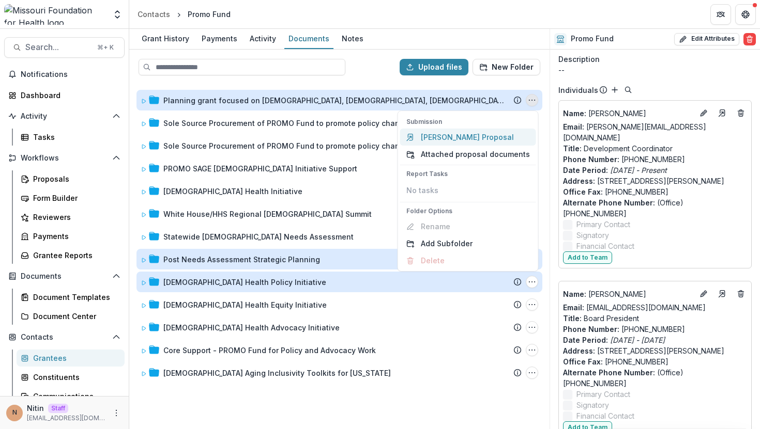
click at [471, 141] on link "Temelio Proposal" at bounding box center [468, 137] width 136 height 17
